Goal: Transaction & Acquisition: Purchase product/service

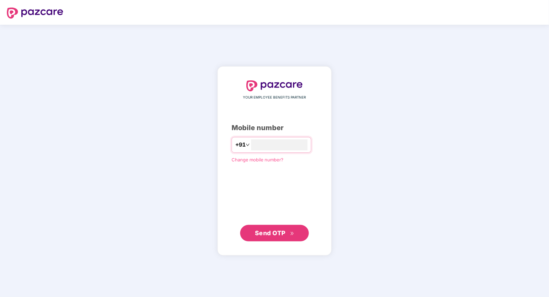
type input "**********"
click at [275, 234] on span "Send OTP" at bounding box center [270, 232] width 31 height 7
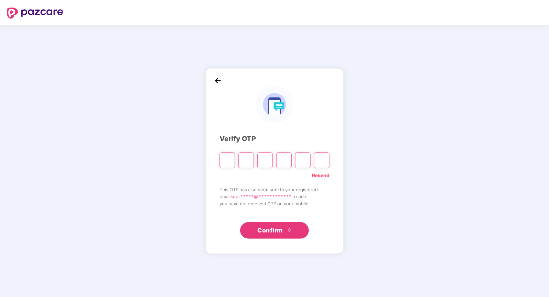
type input "*"
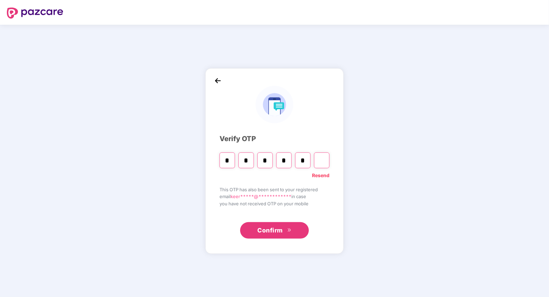
type input "*"
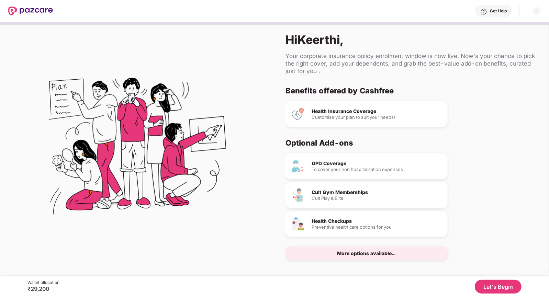
scroll to position [7, 0]
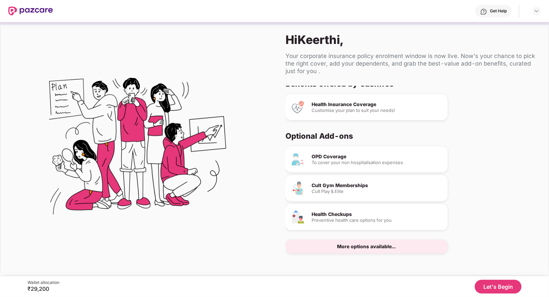
click at [503, 284] on button "Let's Begin" at bounding box center [498, 287] width 47 height 14
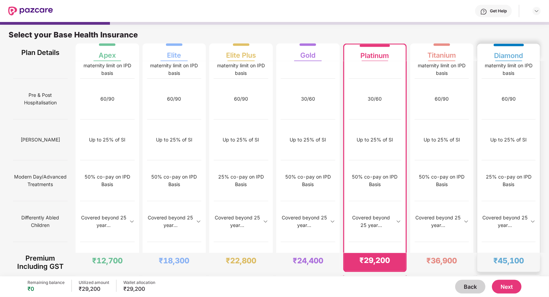
scroll to position [3, 0]
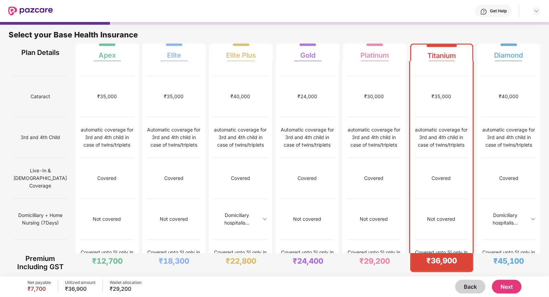
scroll to position [354, 0]
click at [533, 216] on img at bounding box center [534, 219] width 6 height 6
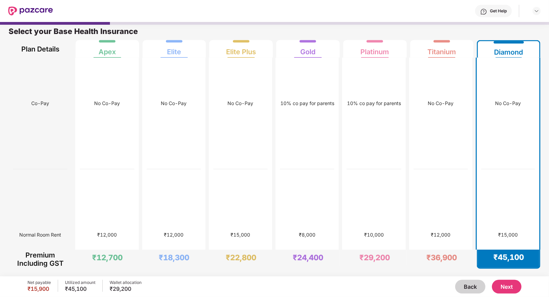
scroll to position [282, 0]
click at [511, 289] on button "Next" at bounding box center [507, 287] width 30 height 14
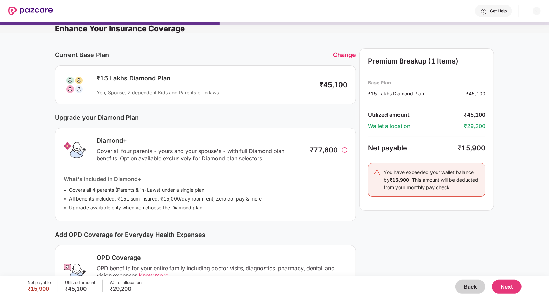
scroll to position [5, 0]
click at [468, 284] on button "Back" at bounding box center [471, 287] width 30 height 14
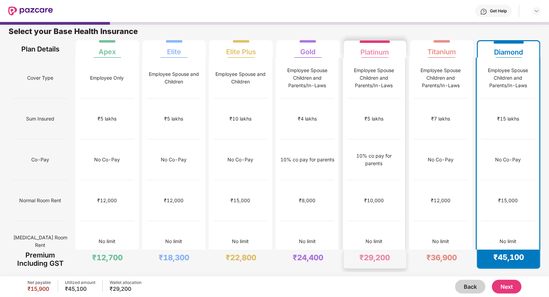
click at [370, 183] on div "₹10,000" at bounding box center [374, 201] width 54 height 41
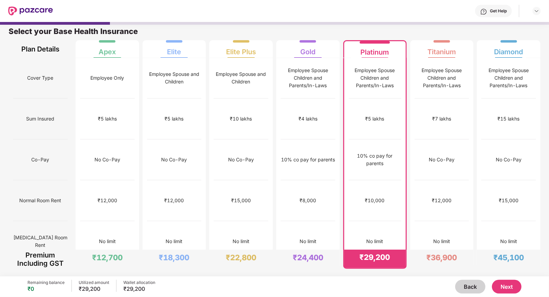
click at [506, 284] on button "Next" at bounding box center [507, 287] width 30 height 14
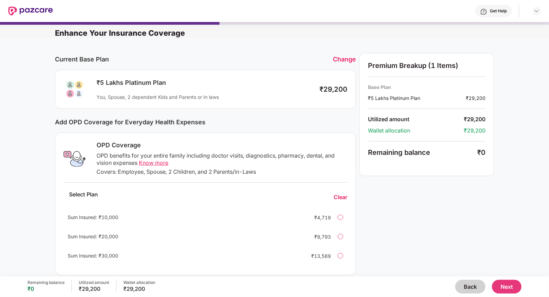
scroll to position [10, 0]
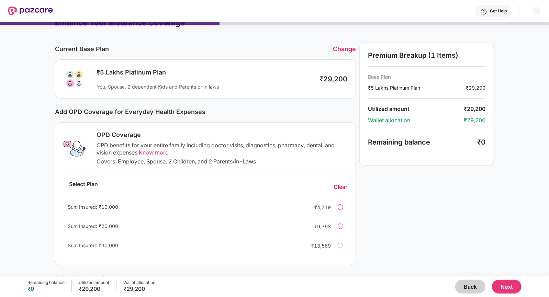
click at [476, 285] on button "Back" at bounding box center [471, 287] width 30 height 14
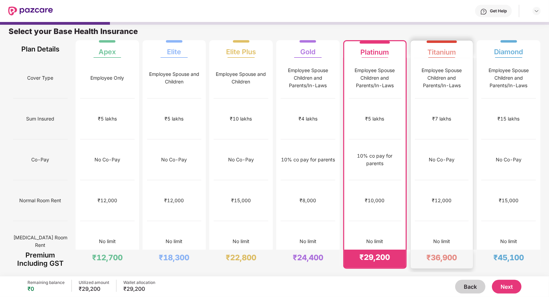
click at [455, 181] on div "₹12,000" at bounding box center [442, 201] width 54 height 41
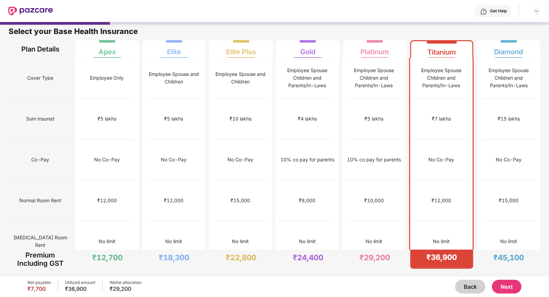
click at [507, 284] on button "Next" at bounding box center [507, 287] width 30 height 14
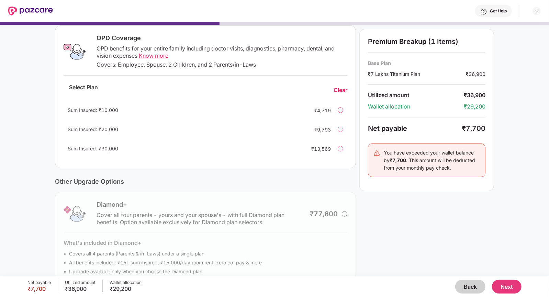
scroll to position [104, 0]
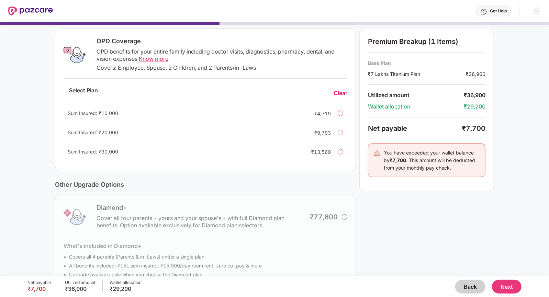
click at [344, 212] on div "Diamond+ Cover all four parents - yours and your spouse's - with full Diamond p…" at bounding box center [205, 242] width 301 height 94
click at [344, 214] on div "Diamond+ Cover all four parents - yours and your spouse's - with full Diamond p…" at bounding box center [205, 242] width 301 height 94
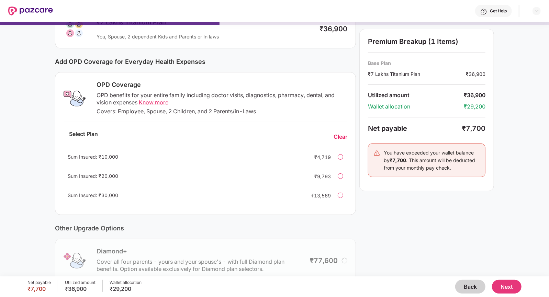
scroll to position [0, 0]
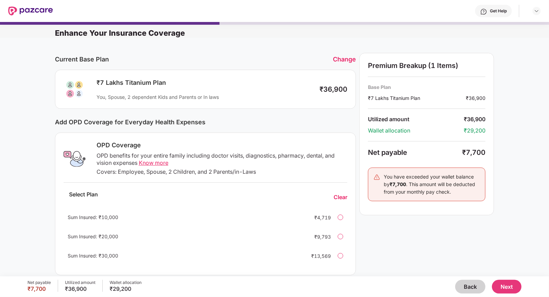
click at [341, 218] on div at bounding box center [341, 218] width 6 height 6
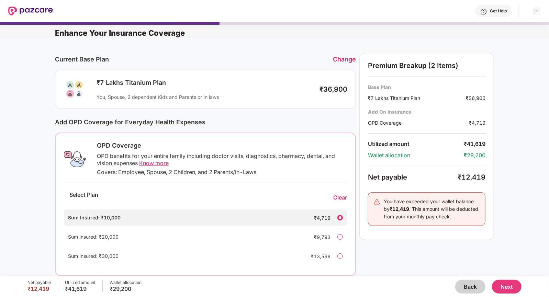
click at [338, 232] on div "Sum Insured: ₹20,000 ₹9,793" at bounding box center [205, 237] width 283 height 17
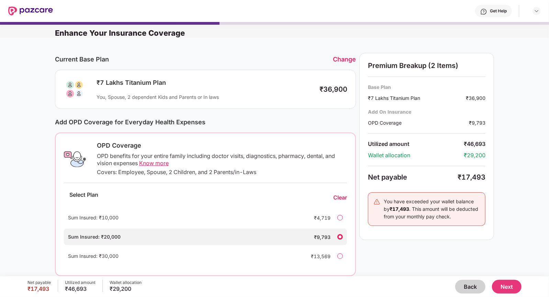
click at [342, 255] on div at bounding box center [341, 257] width 6 height 6
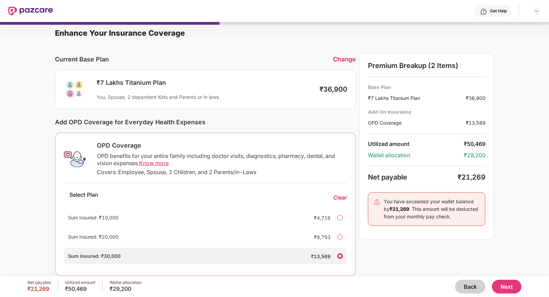
click at [341, 219] on div at bounding box center [341, 218] width 6 height 6
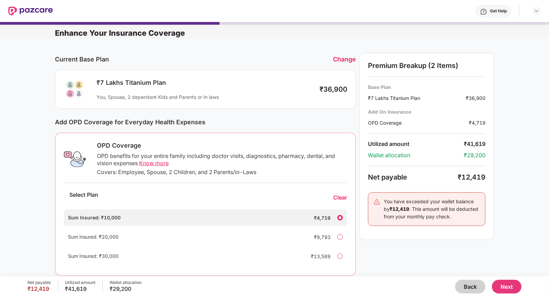
click at [340, 235] on div at bounding box center [341, 238] width 6 height 6
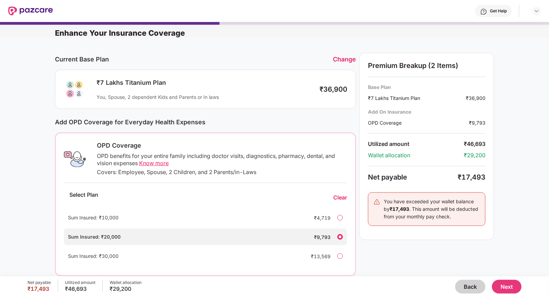
click at [342, 257] on div at bounding box center [341, 257] width 6 height 6
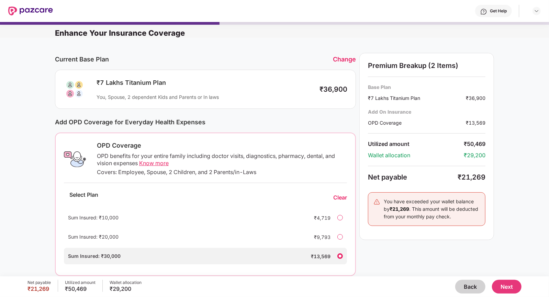
scroll to position [0, 0]
